Goal: Find specific page/section: Find specific page/section

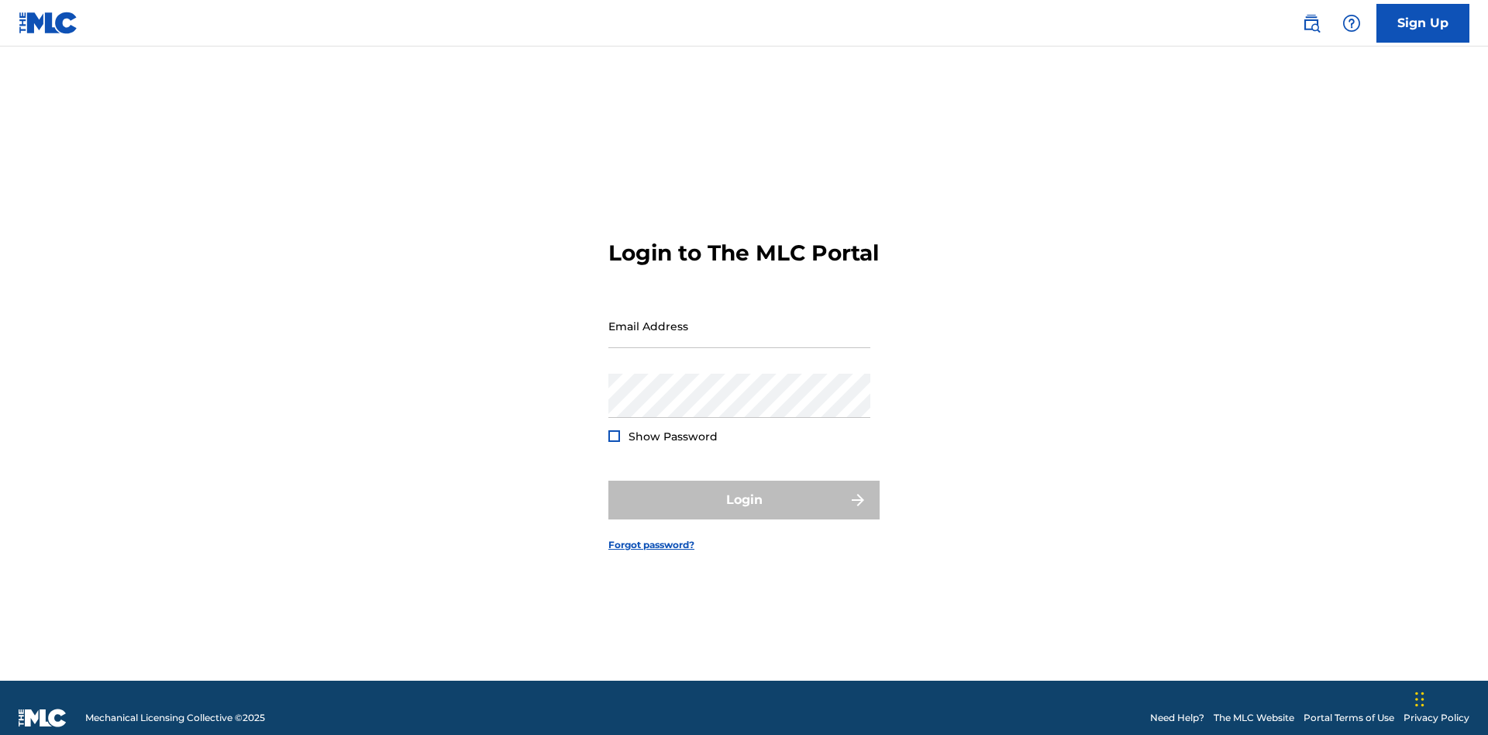
scroll to position [20, 0]
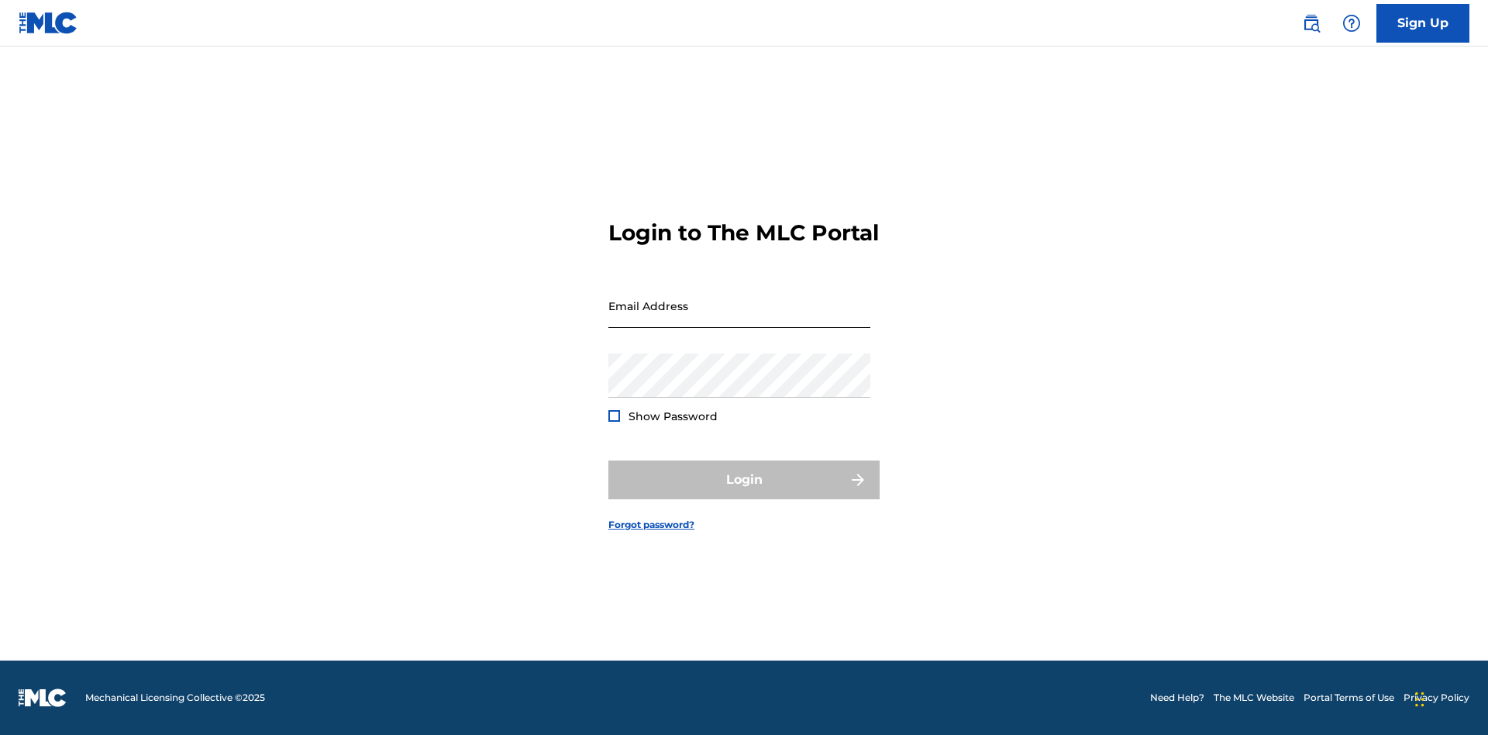
click at [739, 319] on input "Email Address" at bounding box center [739, 306] width 262 height 44
type input "[EMAIL_ADDRESS][DOMAIN_NAME]"
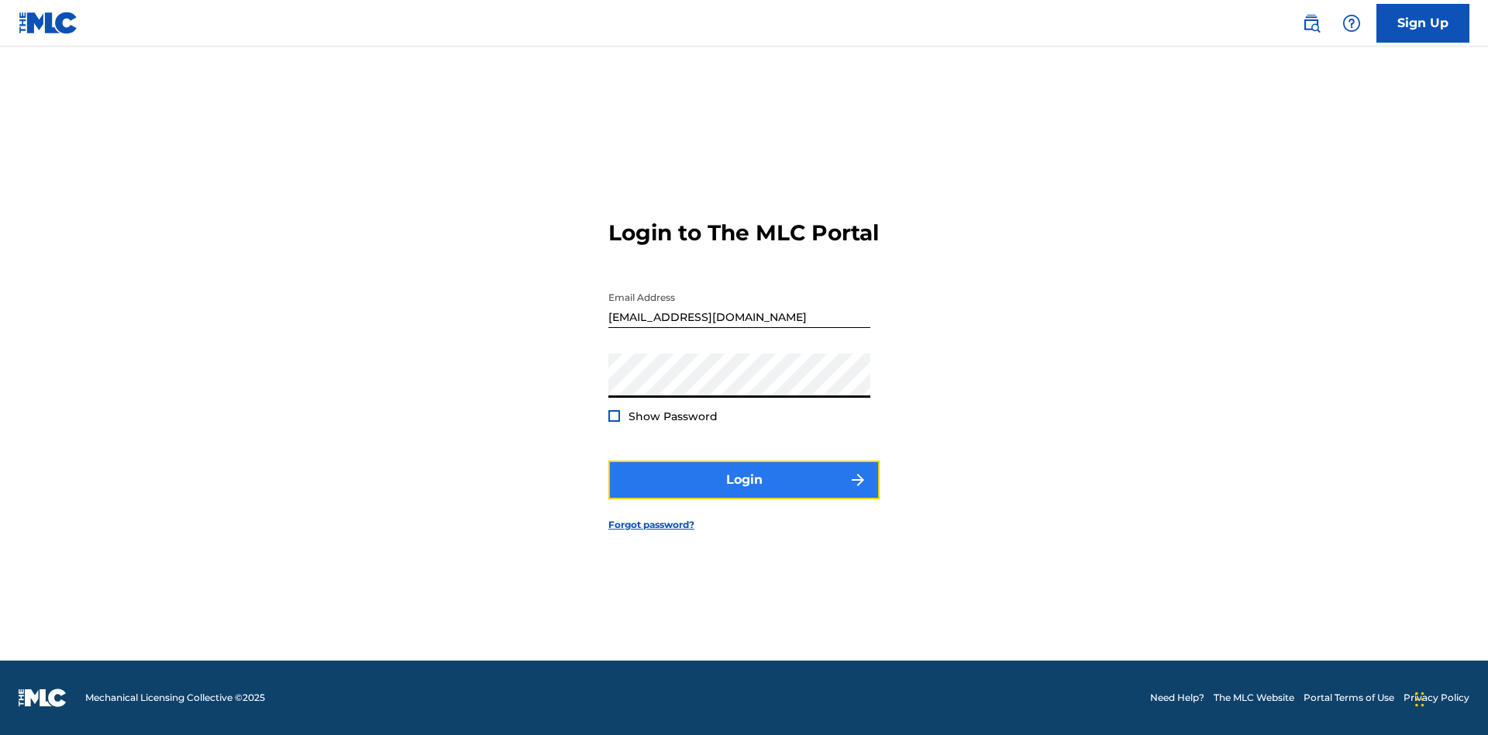
click at [744, 493] on button "Login" at bounding box center [743, 479] width 271 height 39
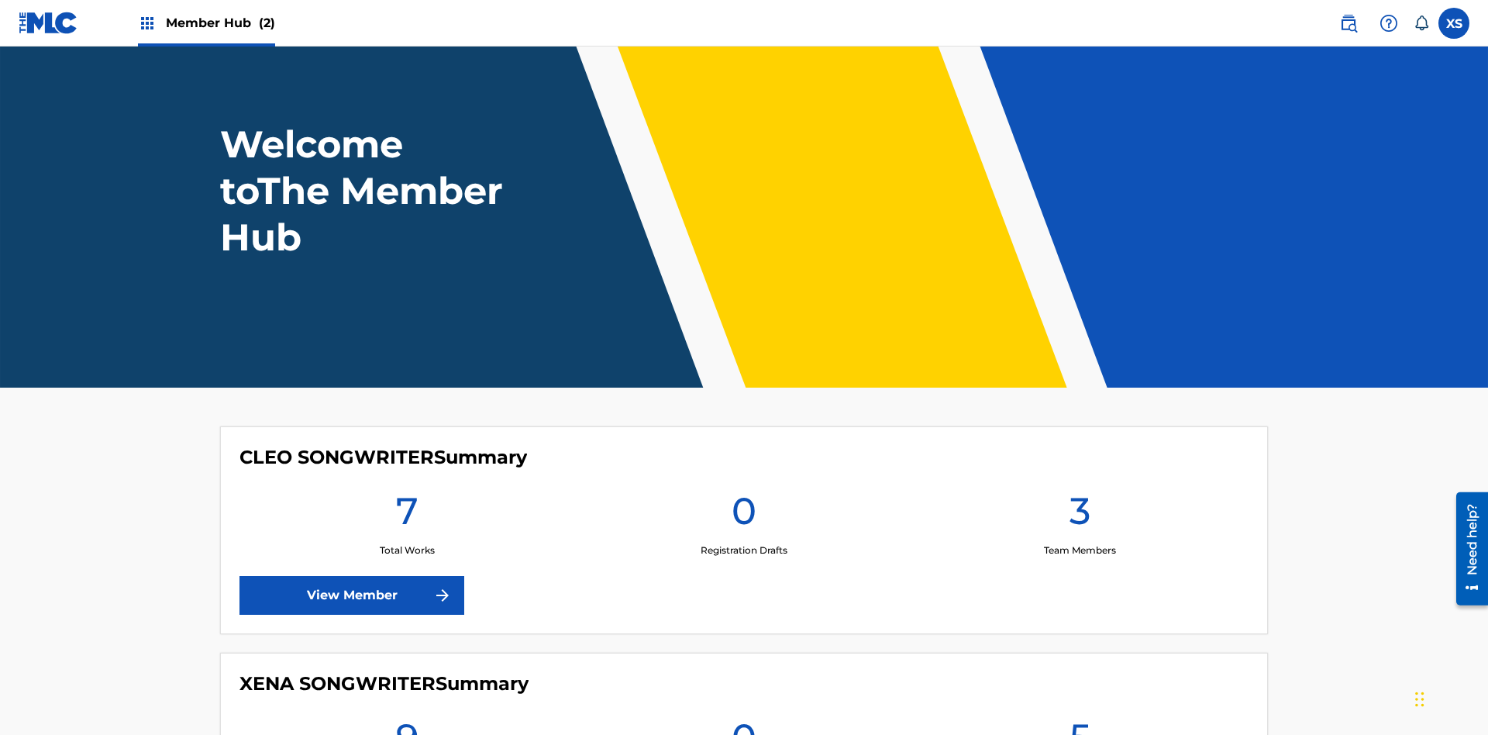
click at [219, 22] on span "Member Hub (2)" at bounding box center [220, 23] width 109 height 18
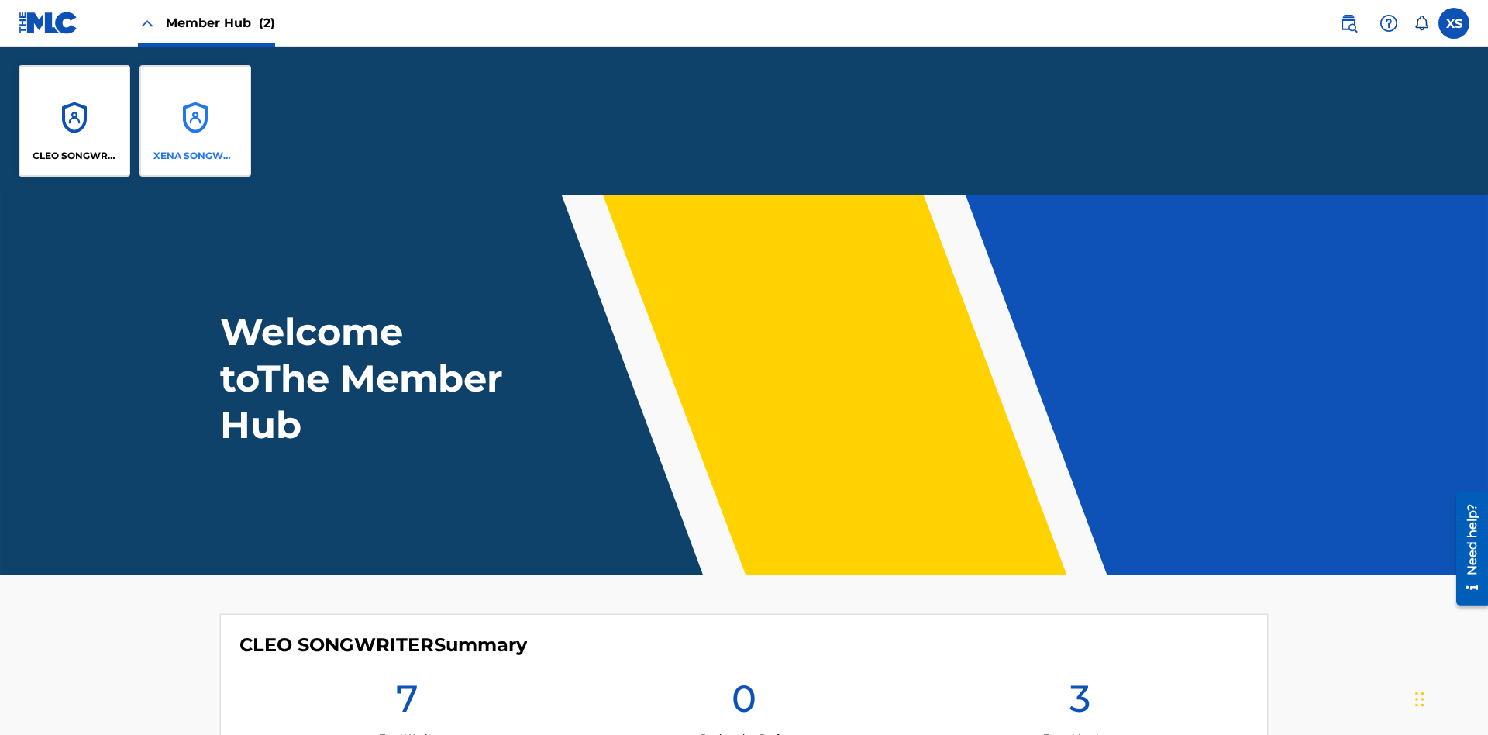
click at [195, 156] on p "XENA SONGWRITER" at bounding box center [195, 156] width 84 height 14
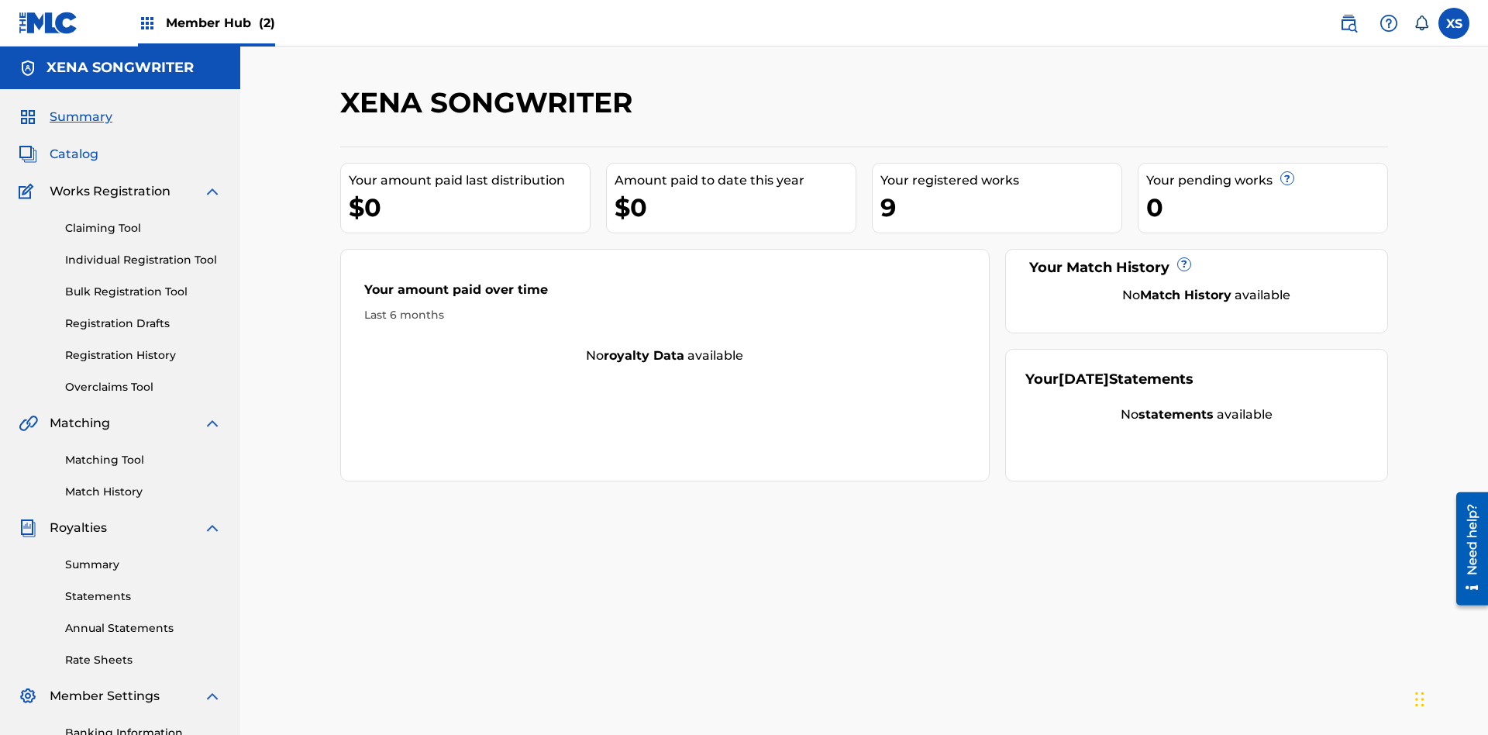
click at [74, 145] on span "Catalog" at bounding box center [74, 154] width 49 height 19
